Goal: Navigation & Orientation: Find specific page/section

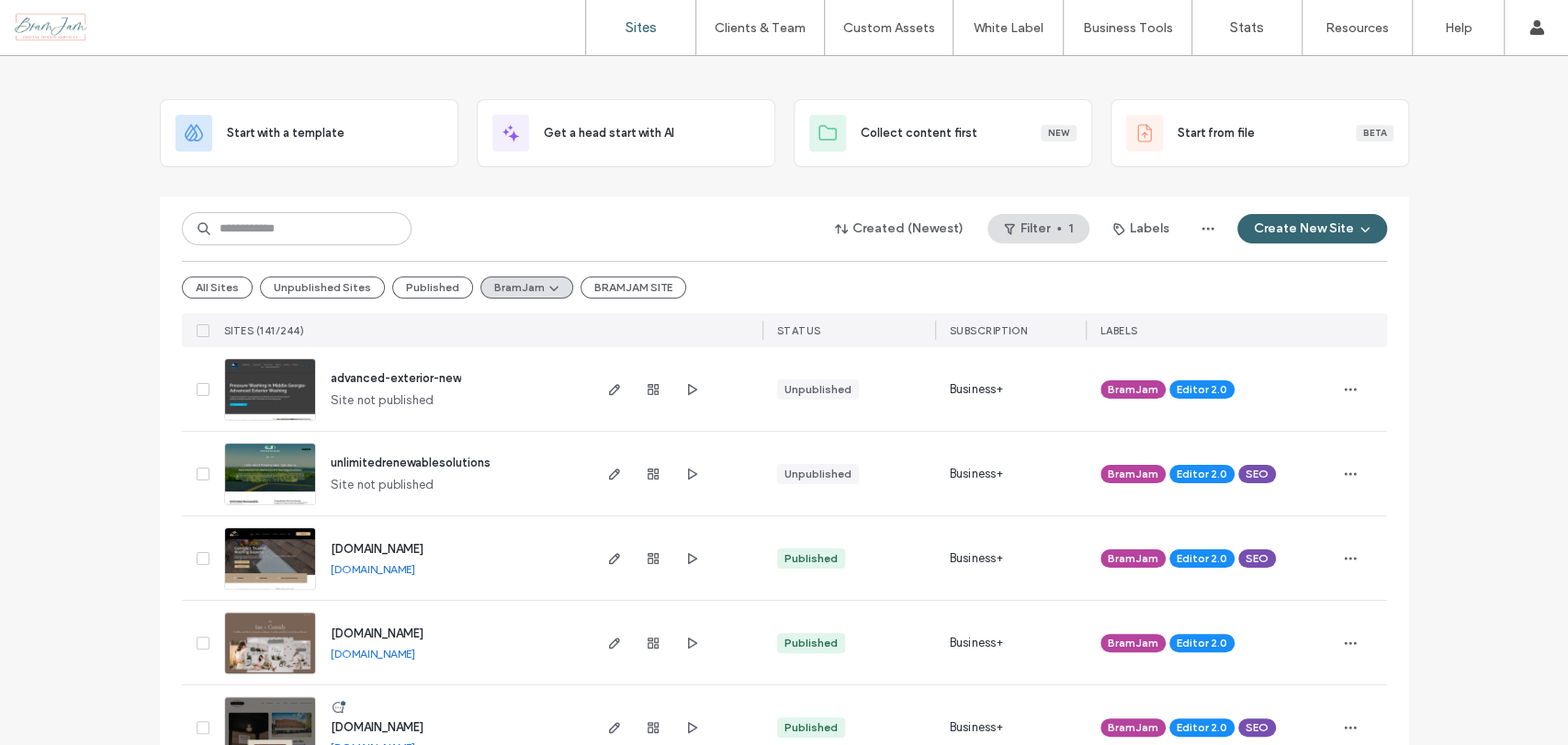
scroll to position [102, 0]
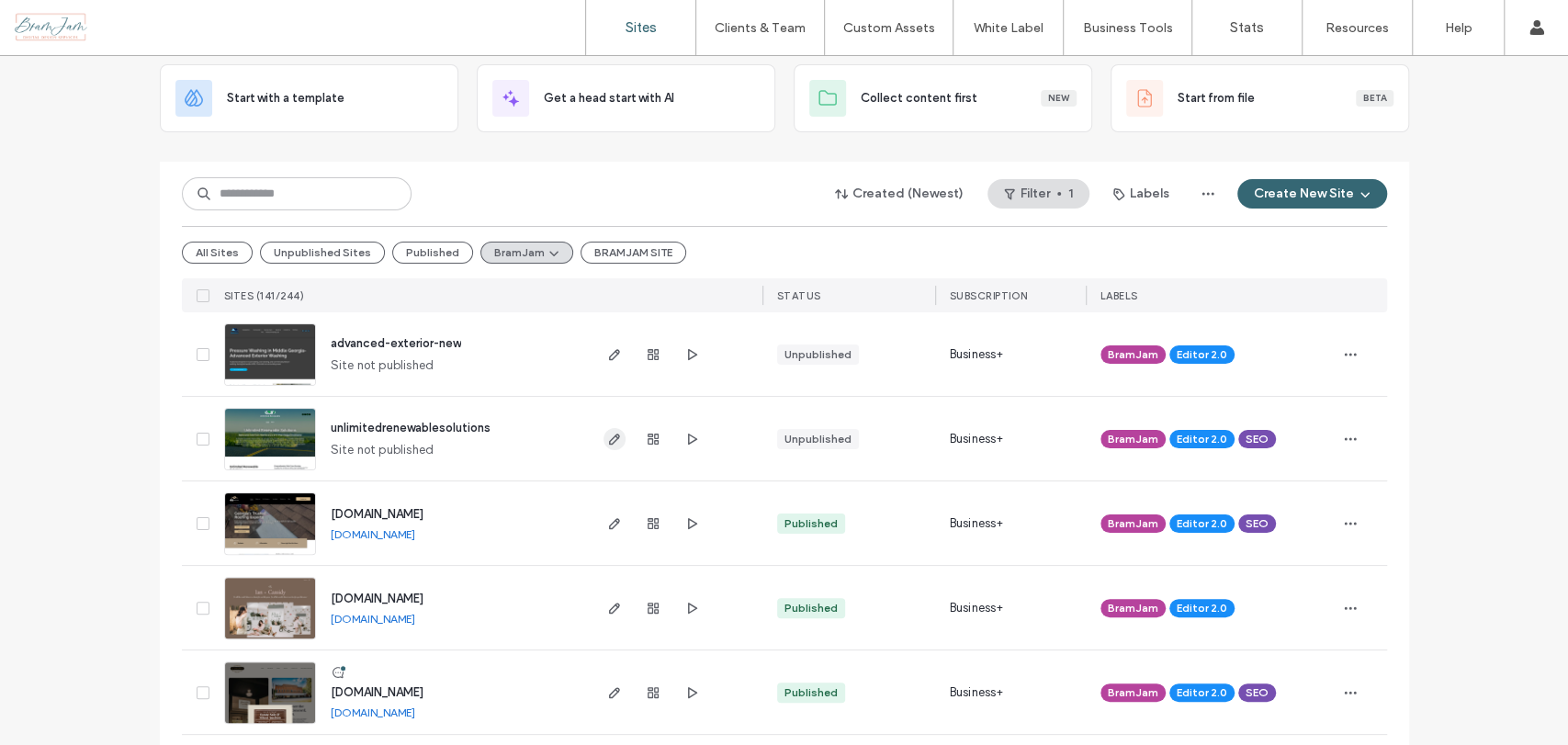
click at [607, 438] on icon "button" at bounding box center [614, 440] width 15 height 15
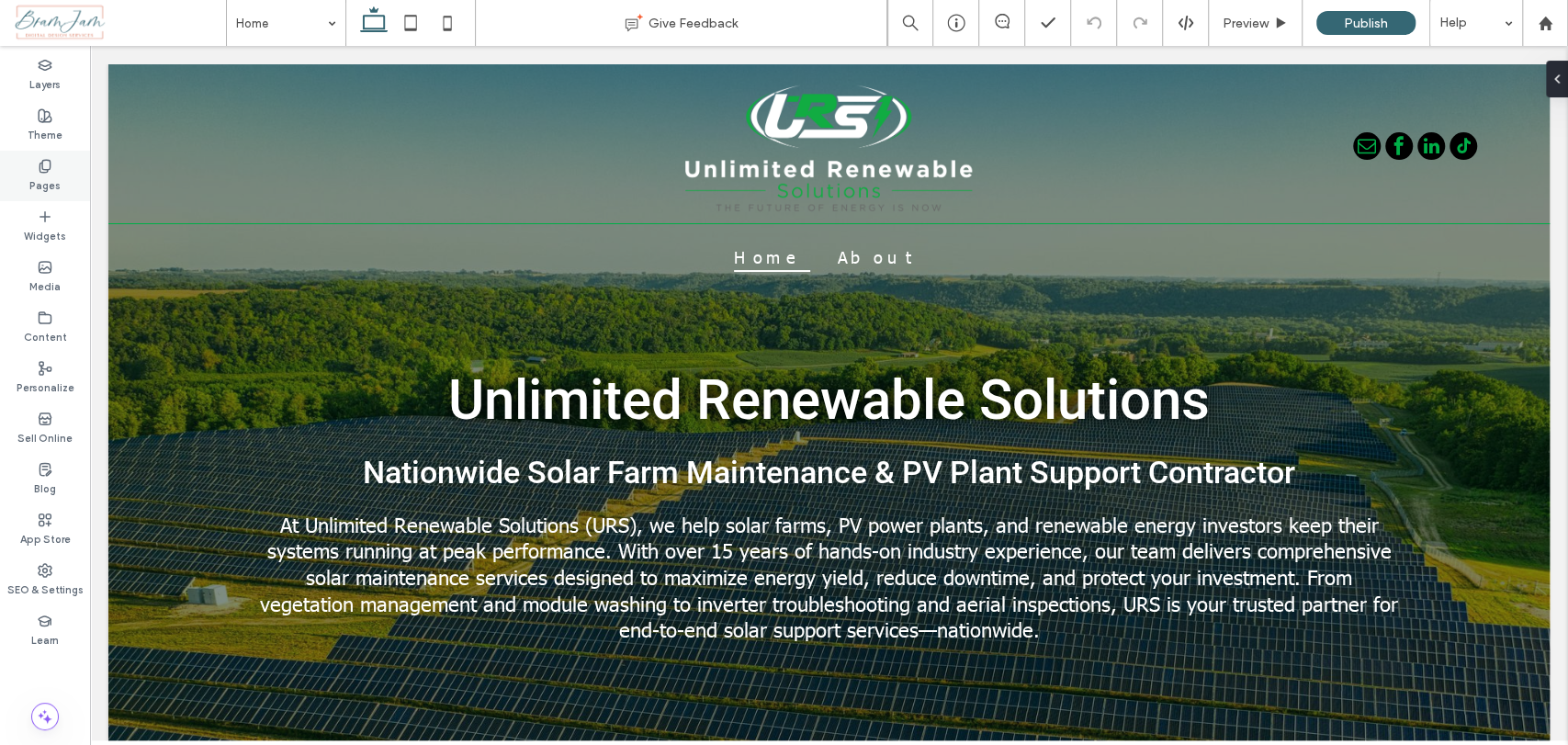
click at [52, 186] on label "Pages" at bounding box center [45, 184] width 31 height 20
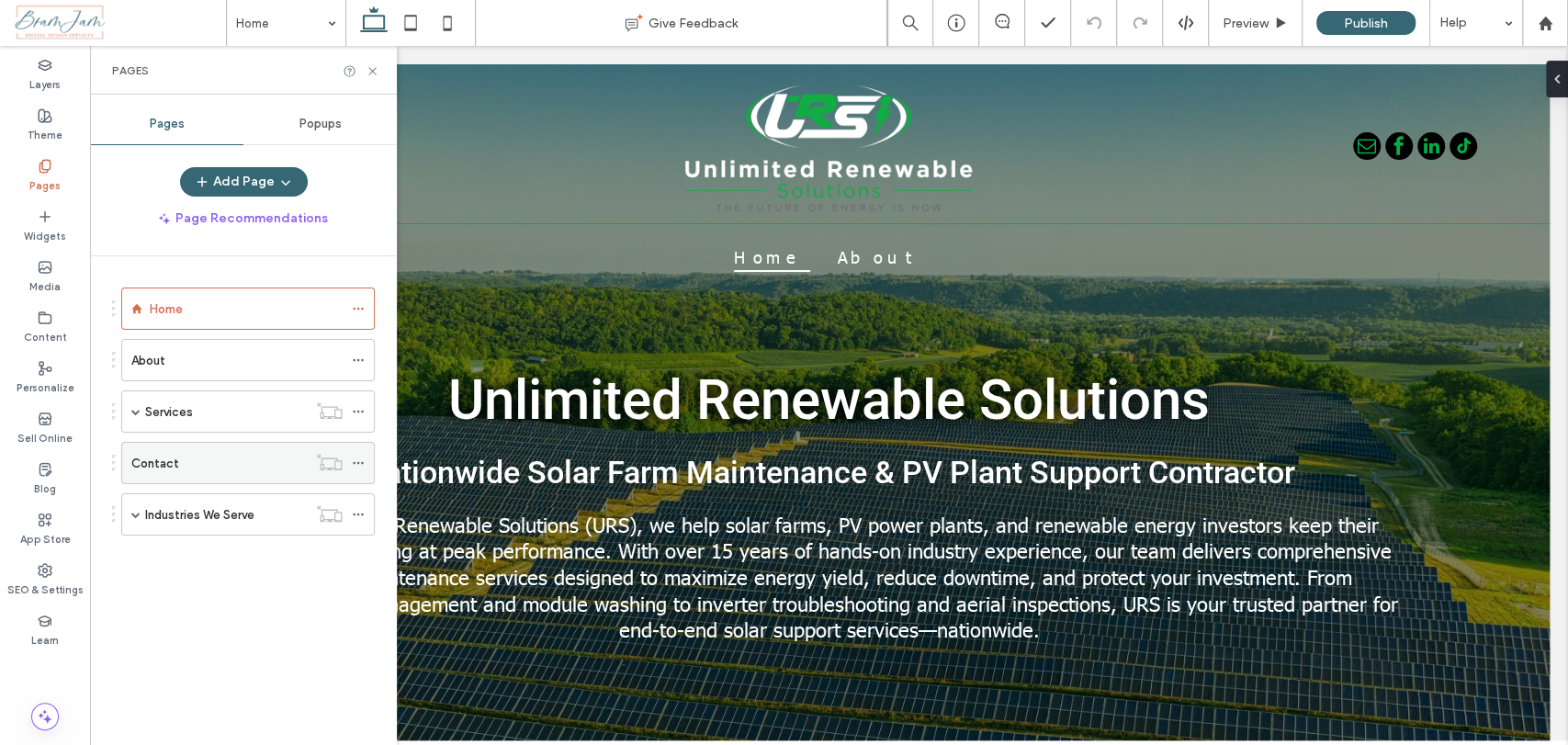
click at [154, 470] on label "Contact" at bounding box center [155, 463] width 48 height 32
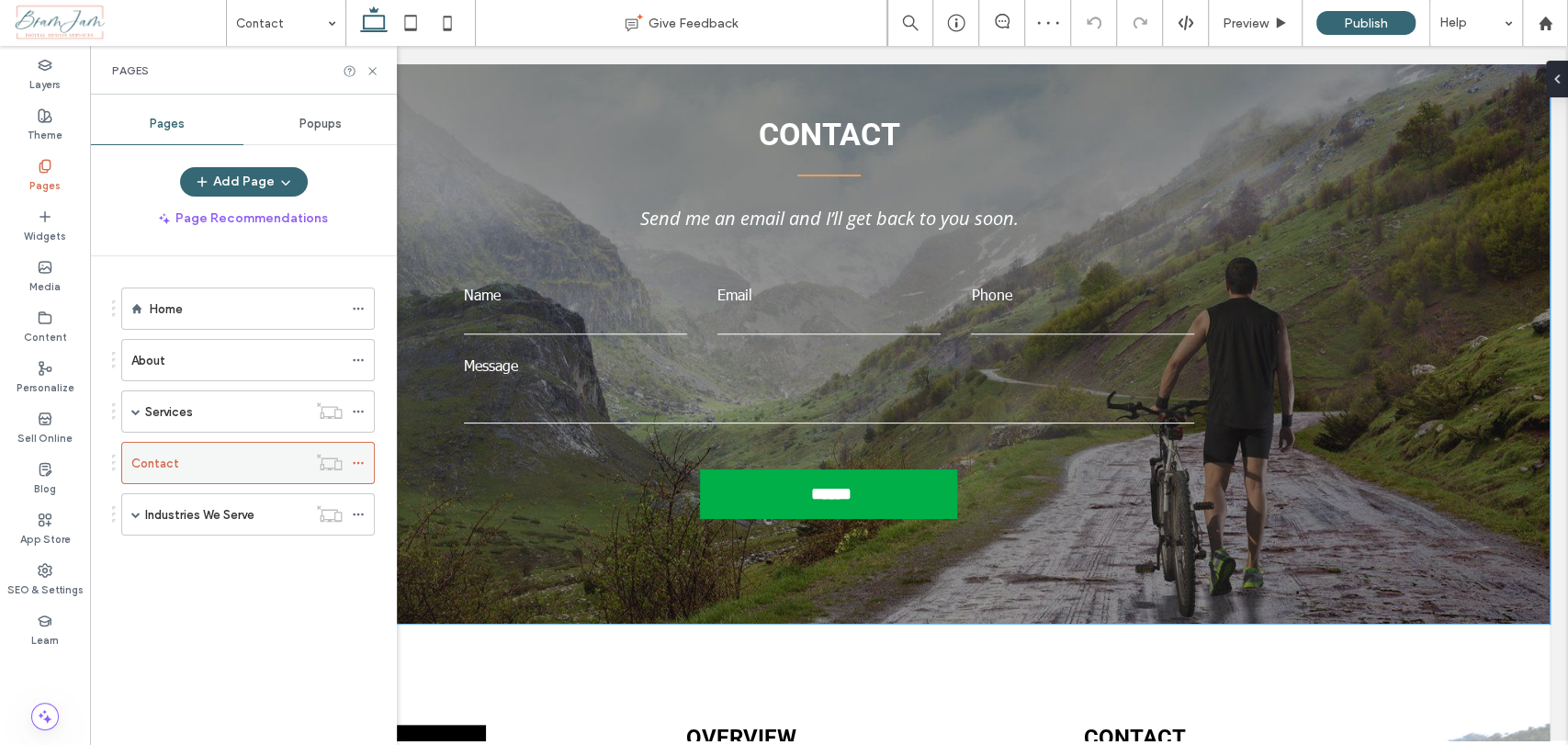
scroll to position [1227, 0]
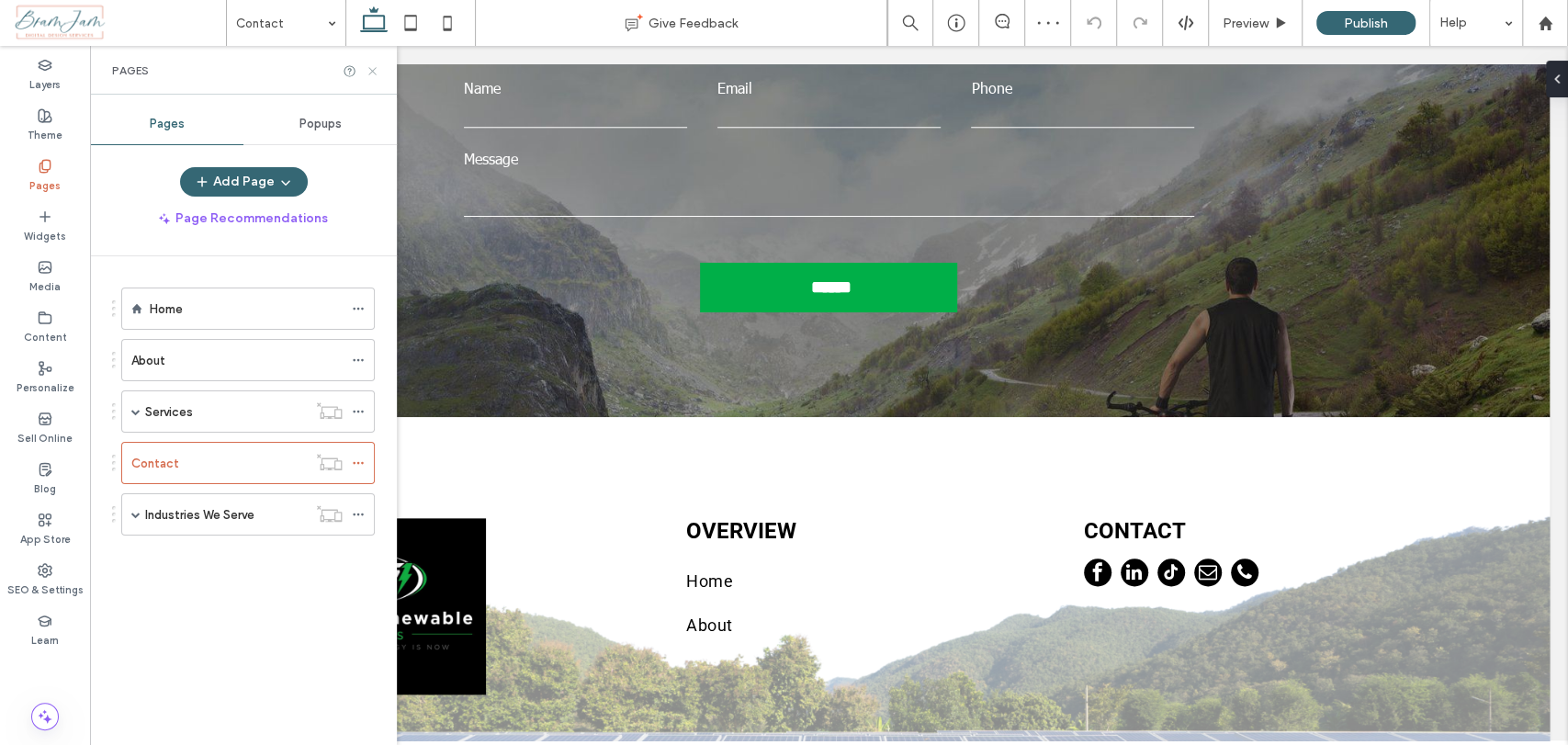
click at [366, 68] on icon at bounding box center [372, 70] width 14 height 14
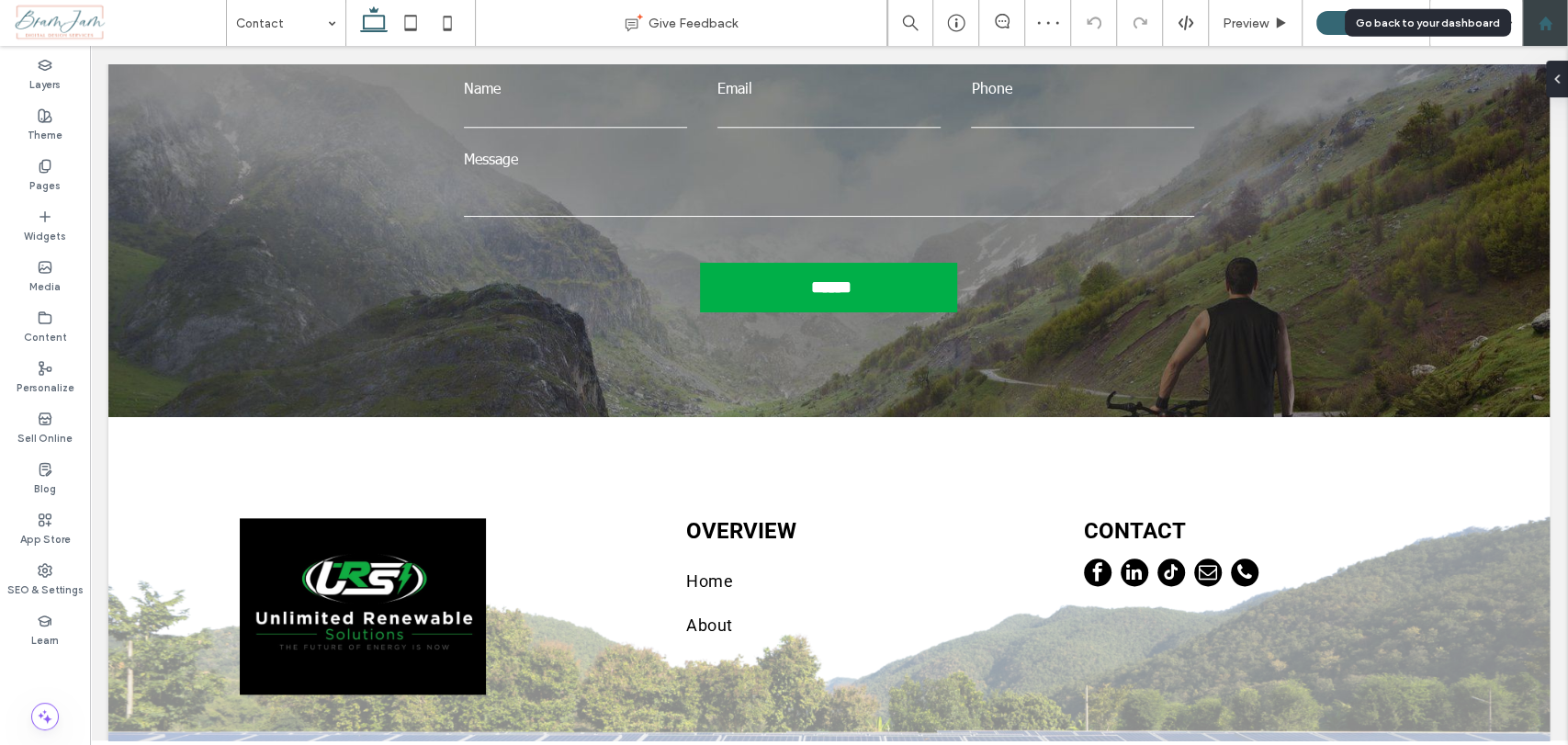
click at [1566, 24] on div at bounding box center [1545, 23] width 46 height 46
